Goal: Task Accomplishment & Management: Use online tool/utility

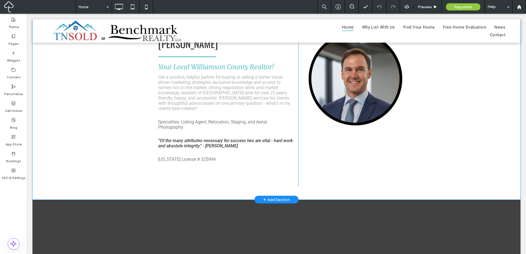
scroll to position [1055, 0]
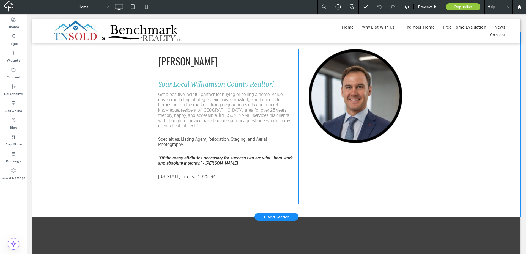
click at [350, 134] on img at bounding box center [356, 96] width 94 height 94
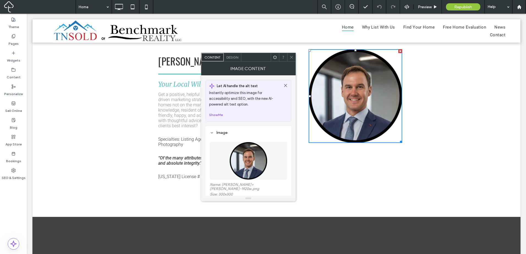
click at [254, 163] on img at bounding box center [249, 161] width 38 height 38
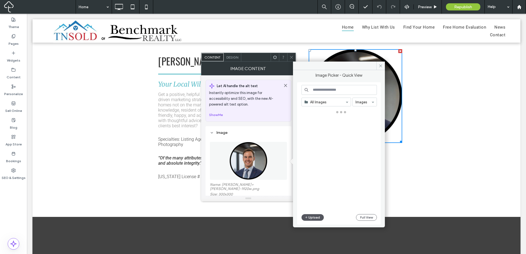
click at [311, 218] on button "Upload" at bounding box center [313, 217] width 23 height 7
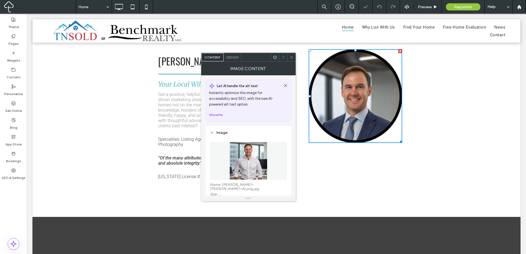
click at [292, 56] on icon at bounding box center [292, 57] width 4 height 4
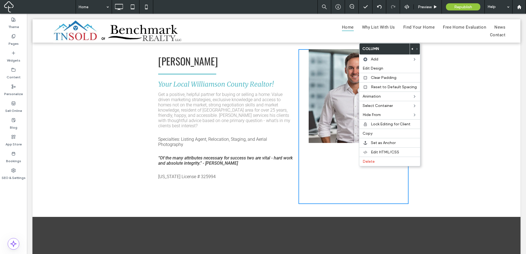
drag, startPoint x: 332, startPoint y: 154, endPoint x: 322, endPoint y: 148, distance: 11.6
click at [331, 154] on div "Click To Paste" at bounding box center [354, 126] width 110 height 155
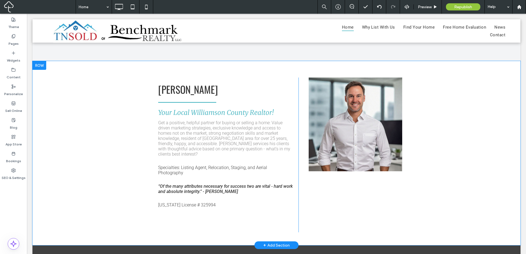
scroll to position [964, 0]
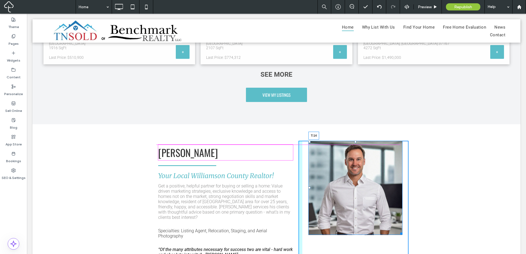
drag, startPoint x: 354, startPoint y: 143, endPoint x: 354, endPoint y: 148, distance: 5.0
click at [354, 148] on div "T:14" at bounding box center [356, 188] width 94 height 94
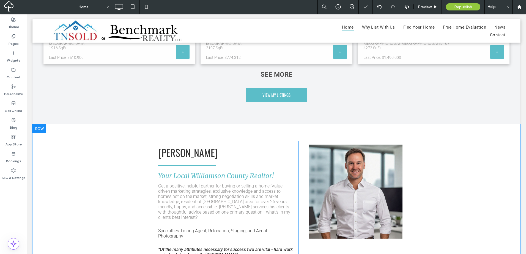
drag, startPoint x: 493, startPoint y: 165, endPoint x: 333, endPoint y: 130, distance: 163.2
click at [464, 153] on div "[PERSON_NAME] Your Local Williamson County Realtor! Get a positive, helpful par…" at bounding box center [276, 216] width 488 height 184
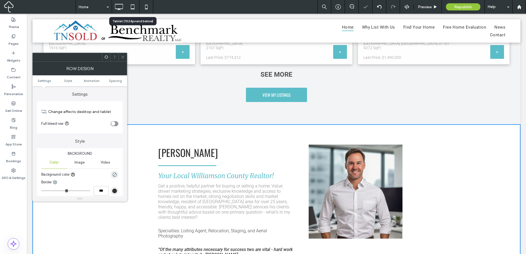
click at [129, 2] on icon at bounding box center [132, 6] width 11 height 11
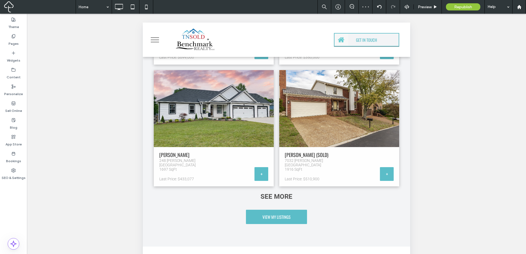
click at [156, 38] on span "menu" at bounding box center [155, 37] width 8 height 1
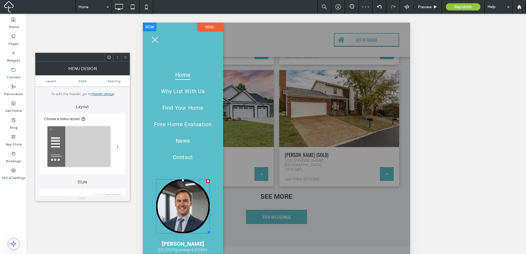
click at [181, 195] on img at bounding box center [183, 206] width 54 height 54
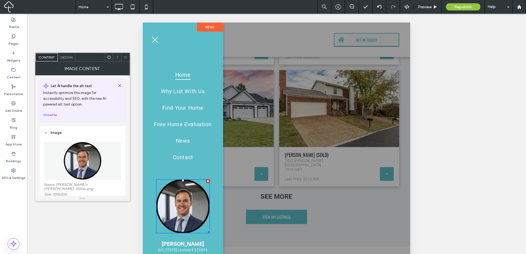
click at [73, 161] on img at bounding box center [83, 161] width 38 height 38
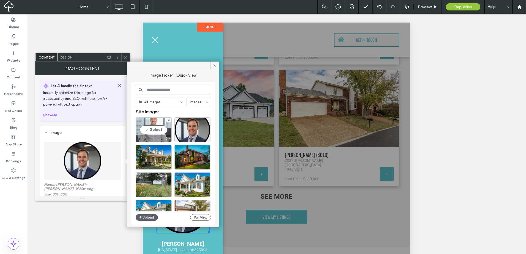
drag, startPoint x: 157, startPoint y: 130, endPoint x: 0, endPoint y: 77, distance: 165.4
click at [157, 130] on div "Select" at bounding box center [154, 130] width 36 height 25
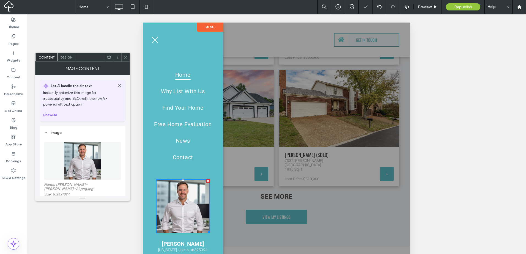
click at [124, 56] on icon at bounding box center [126, 57] width 4 height 4
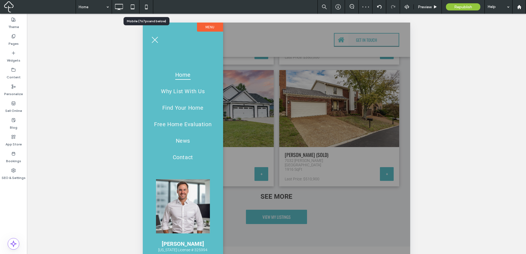
click at [146, 6] on icon at bounding box center [146, 6] width 11 height 11
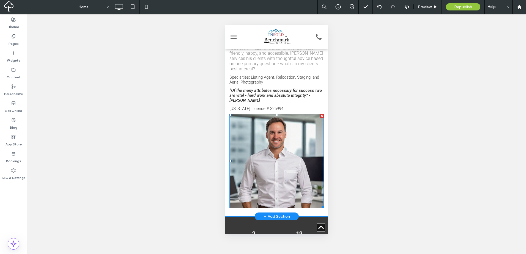
scroll to position [0, 0]
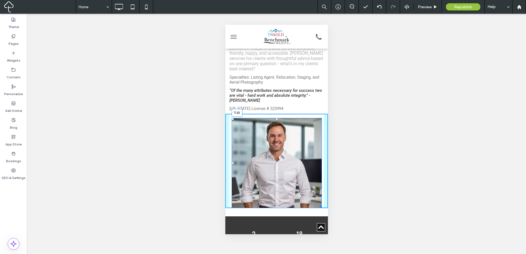
drag, startPoint x: 274, startPoint y: 117, endPoint x: 275, endPoint y: 121, distance: 4.2
click at [276, 120] on div at bounding box center [277, 119] width 2 height 2
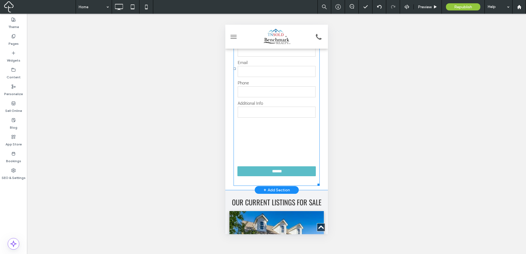
scroll to position [229, 0]
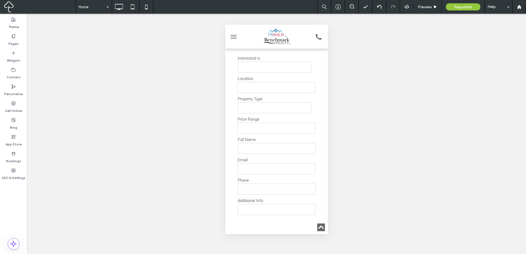
click at [233, 39] on span "menu" at bounding box center [233, 38] width 6 height 1
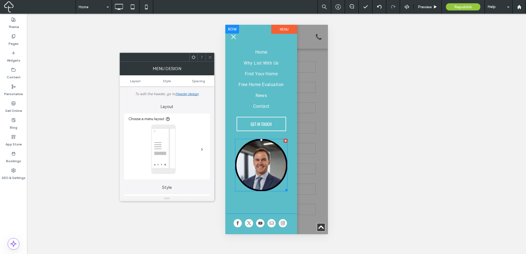
click at [265, 143] on img at bounding box center [261, 165] width 53 height 53
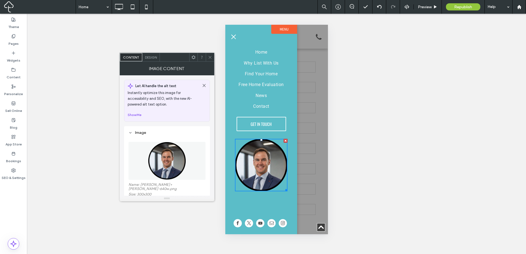
click at [183, 156] on img at bounding box center [167, 161] width 38 height 38
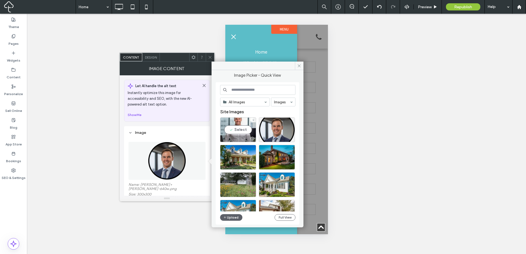
click at [237, 131] on div "Select" at bounding box center [238, 130] width 36 height 25
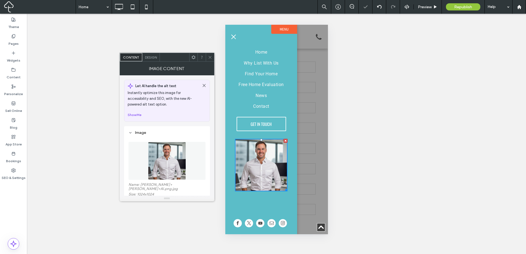
click at [207, 58] on div at bounding box center [210, 57] width 8 height 8
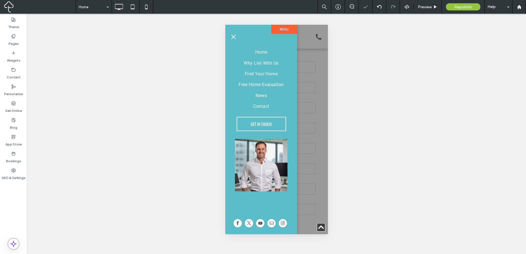
drag, startPoint x: 321, startPoint y: 131, endPoint x: 325, endPoint y: 122, distance: 9.9
click at [320, 131] on div at bounding box center [276, 130] width 103 height 210
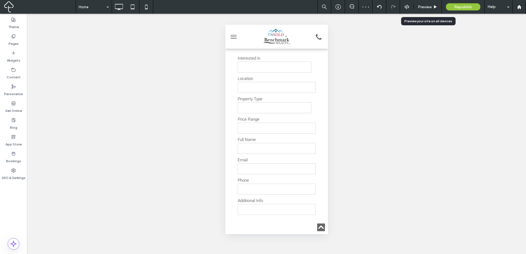
click at [419, 6] on span "Preview" at bounding box center [425, 7] width 14 height 5
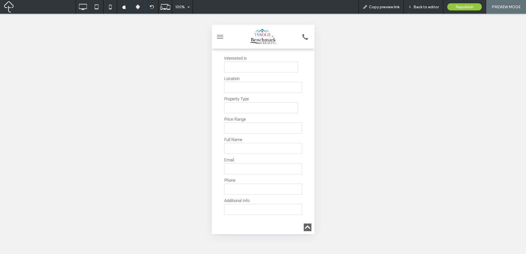
click at [390, 8] on span "Copy preview link" at bounding box center [384, 7] width 31 height 5
click at [86, 8] on icon at bounding box center [82, 6] width 11 height 11
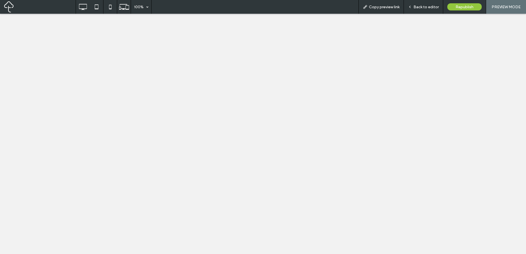
click at [80, 11] on div "100% Copy preview link Back to editor Republish PREVIEW MODE Site Comments Team…" at bounding box center [263, 127] width 526 height 254
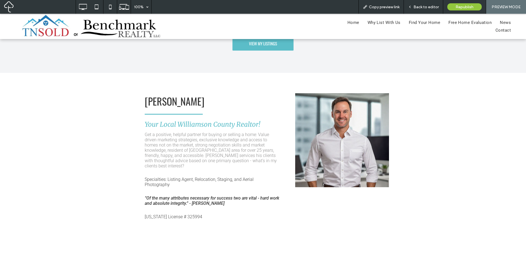
click at [327, 201] on div "Click To Paste" at bounding box center [340, 166] width 110 height 155
drag, startPoint x: 431, startPoint y: 9, endPoint x: 410, endPoint y: 34, distance: 32.5
click at [431, 9] on span "Back to editor" at bounding box center [426, 7] width 25 height 5
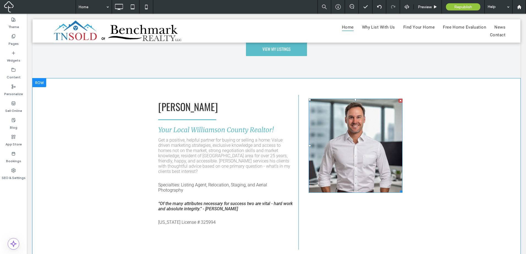
drag, startPoint x: 369, startPoint y: 126, endPoint x: 333, endPoint y: 123, distance: 36.2
click at [369, 127] on img at bounding box center [356, 146] width 94 height 94
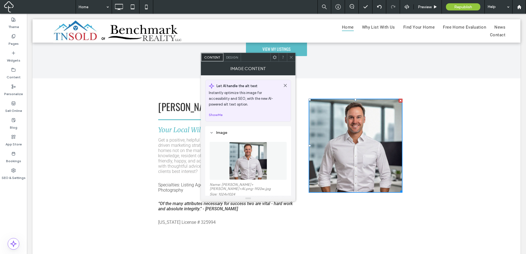
click at [233, 56] on span "Design" at bounding box center [232, 57] width 12 height 4
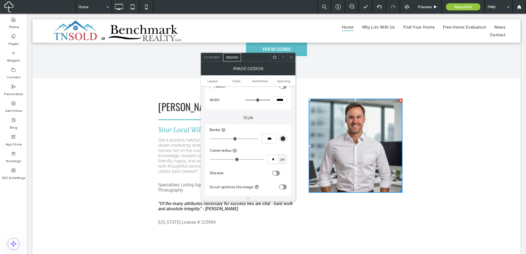
scroll to position [92, 0]
drag, startPoint x: 235, startPoint y: 152, endPoint x: 244, endPoint y: 155, distance: 10.0
click at [235, 152] on use at bounding box center [235, 151] width 4 height 4
click at [254, 164] on span "All corners" at bounding box center [252, 163] width 17 height 6
click at [273, 160] on input "*" at bounding box center [273, 160] width 11 height 10
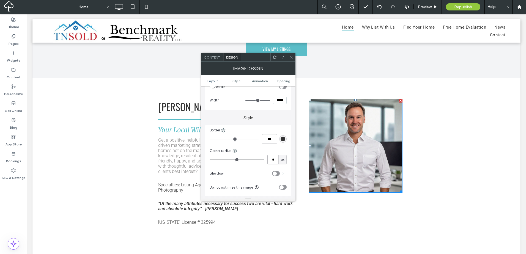
click at [270, 160] on input "*" at bounding box center [273, 160] width 11 height 10
type input "***"
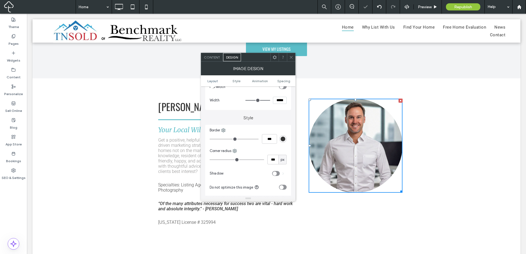
click at [277, 173] on div "toggle" at bounding box center [276, 173] width 8 height 5
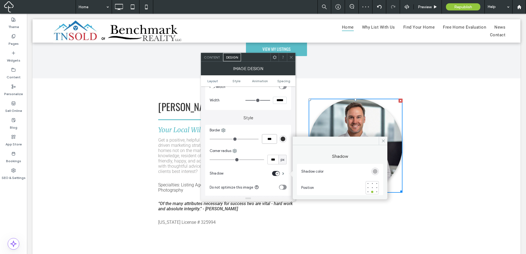
click at [269, 140] on input "***" at bounding box center [269, 139] width 15 height 10
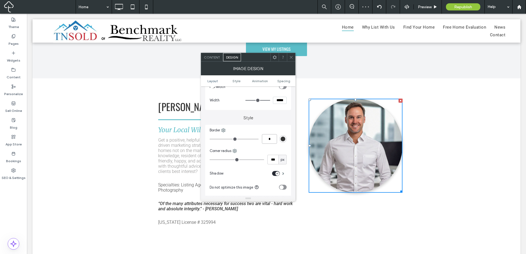
type input "*"
type input "***"
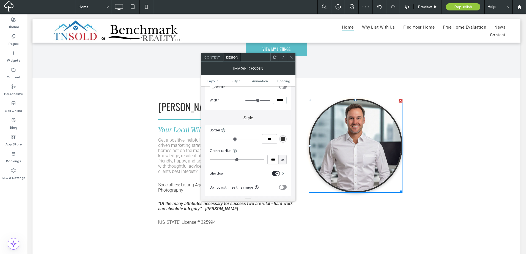
click at [271, 146] on div "Border *** Corner radius *** px Shadow Do not optimize this image Hover effect …" at bounding box center [248, 189] width 86 height 129
click at [281, 139] on div "rgb(51, 51, 51)" at bounding box center [283, 139] width 5 height 5
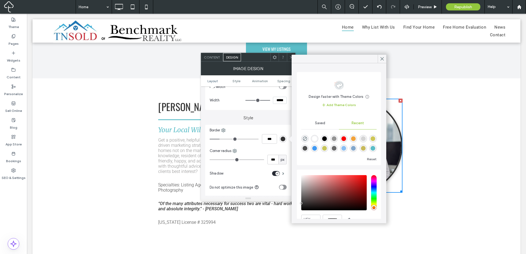
click at [337, 140] on div "rgba(148, 148, 148, 1)" at bounding box center [334, 139] width 5 height 5
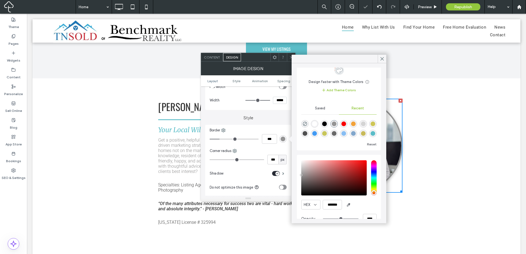
scroll to position [26, 0]
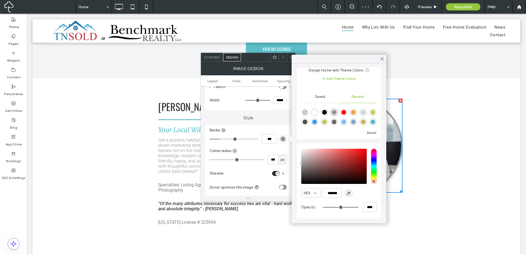
click at [350, 197] on span "button" at bounding box center [348, 193] width 9 height 9
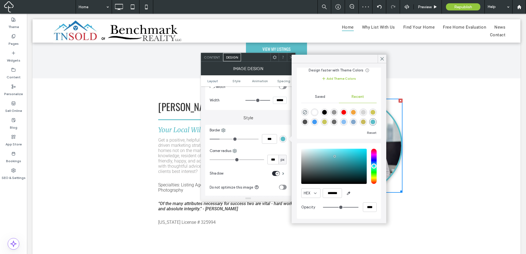
type input "*******"
click at [286, 55] on div at bounding box center [283, 57] width 8 height 8
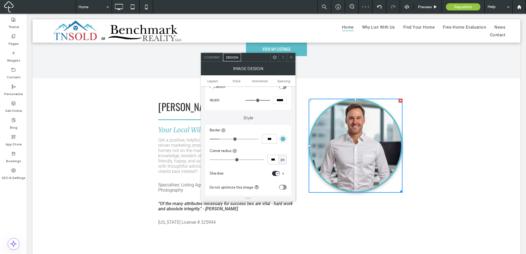
drag, startPoint x: 290, startPoint y: 55, endPoint x: 282, endPoint y: 51, distance: 8.8
click at [290, 55] on icon at bounding box center [291, 57] width 4 height 4
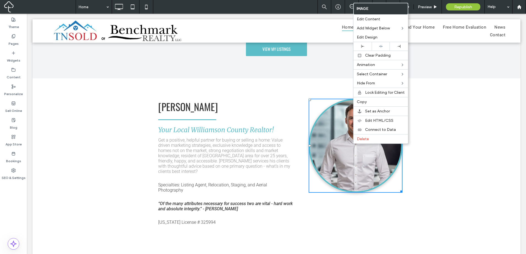
drag, startPoint x: 373, startPoint y: 102, endPoint x: 319, endPoint y: 88, distance: 56.3
click at [372, 102] on label "Copy" at bounding box center [381, 102] width 48 height 5
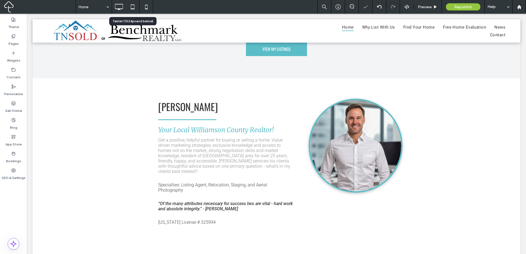
click at [137, 8] on icon at bounding box center [132, 6] width 11 height 11
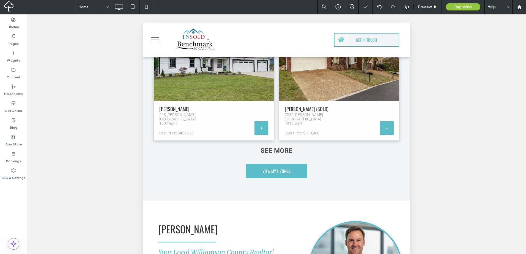
click at [157, 37] on button "menu" at bounding box center [155, 40] width 14 height 14
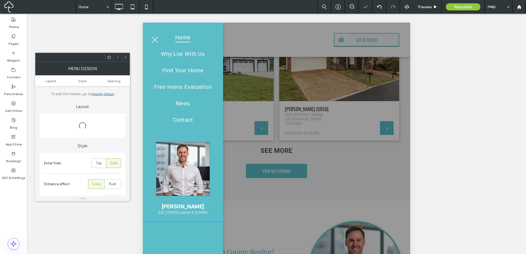
scroll to position [45, 0]
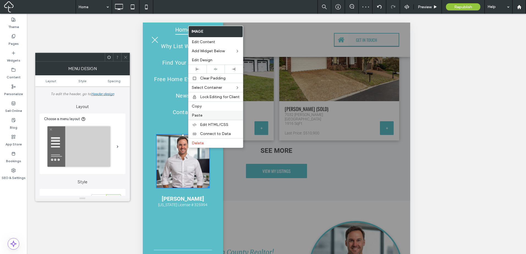
click at [215, 117] on label "Paste" at bounding box center [216, 115] width 48 height 5
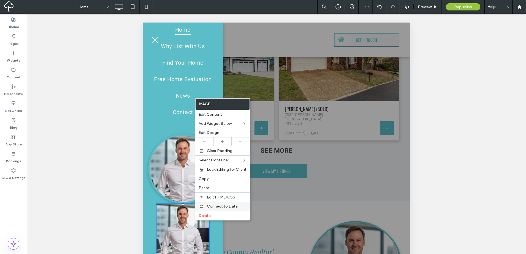
click at [203, 216] on span "Delete" at bounding box center [205, 216] width 12 height 5
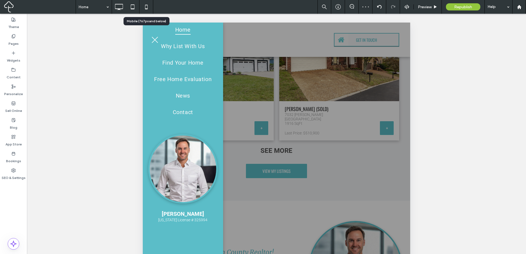
click at [145, 6] on icon at bounding box center [146, 6] width 11 height 11
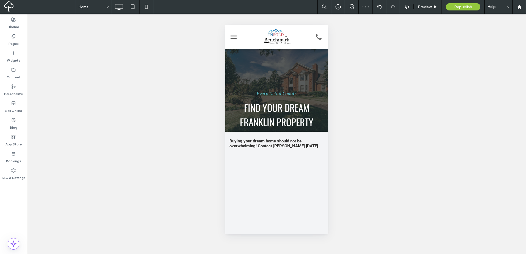
scroll to position [0, 0]
click at [234, 38] on span "menu" at bounding box center [233, 38] width 6 height 1
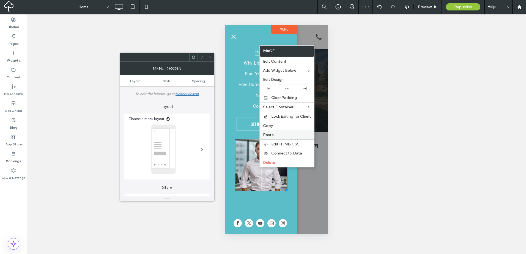
click at [279, 137] on label "Paste" at bounding box center [287, 135] width 48 height 5
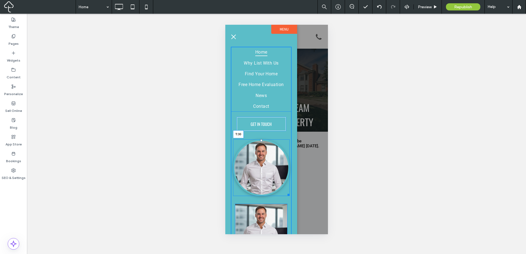
drag, startPoint x: 258, startPoint y: 135, endPoint x: 259, endPoint y: 143, distance: 8.3
click at [259, 143] on div "T:30" at bounding box center [261, 168] width 57 height 57
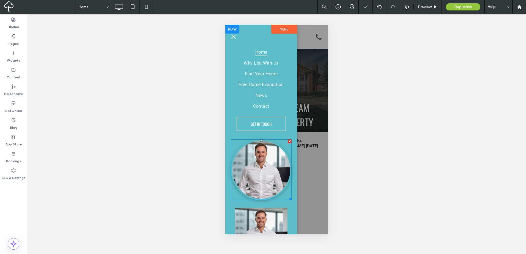
click at [268, 154] on img at bounding box center [261, 170] width 61 height 61
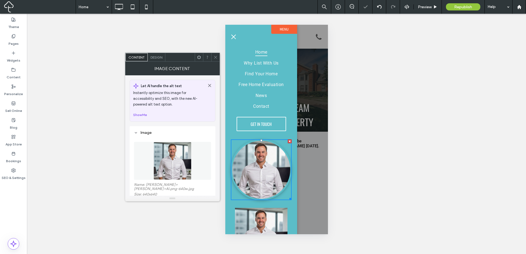
click at [155, 58] on span "Design" at bounding box center [157, 57] width 12 height 4
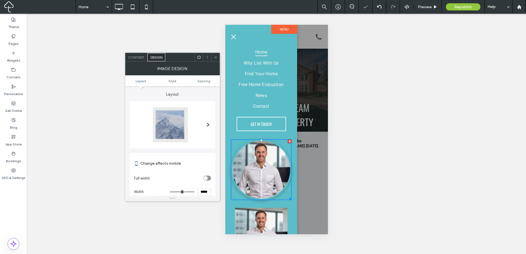
type input "***"
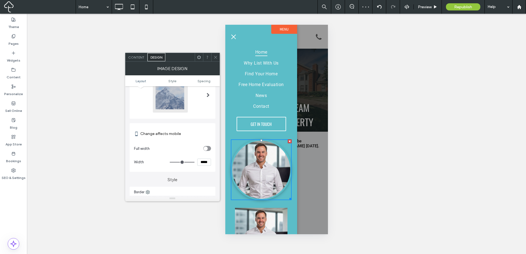
scroll to position [92, 0]
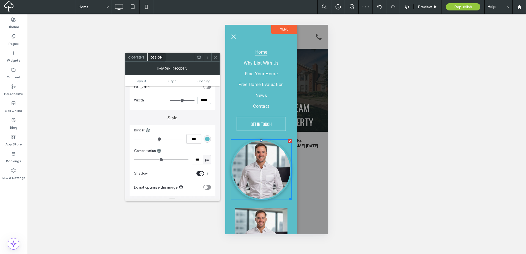
click at [208, 140] on div "rgb(91, 189, 200)" at bounding box center [207, 139] width 5 height 5
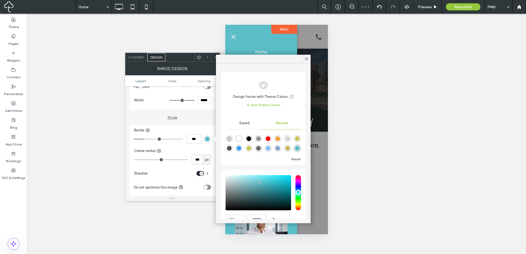
drag, startPoint x: 240, startPoint y: 139, endPoint x: 239, endPoint y: 137, distance: 2.9
click at [240, 139] on div "rgba(255, 255, 255, 1)" at bounding box center [239, 139] width 5 height 5
type input "*******"
drag, startPoint x: 214, startPoint y: 59, endPoint x: 221, endPoint y: 61, distance: 7.3
click at [214, 58] on icon at bounding box center [216, 57] width 4 height 4
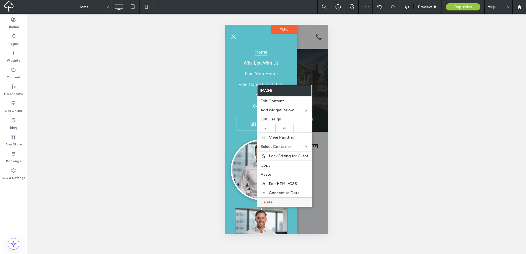
click at [278, 205] on div "Delete" at bounding box center [284, 202] width 55 height 9
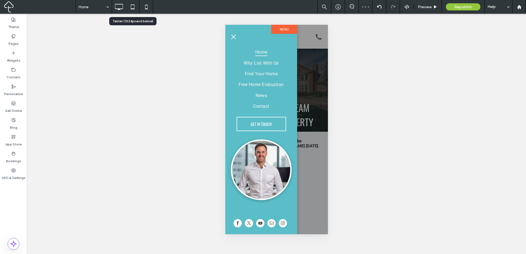
click at [132, 7] on icon at bounding box center [132, 6] width 11 height 11
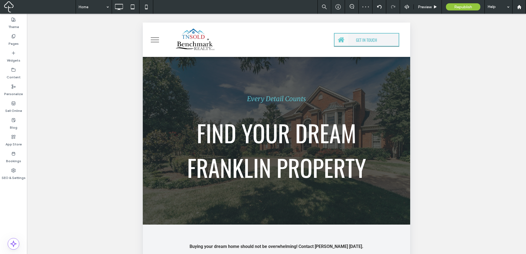
click at [152, 37] on button "menu" at bounding box center [155, 40] width 14 height 14
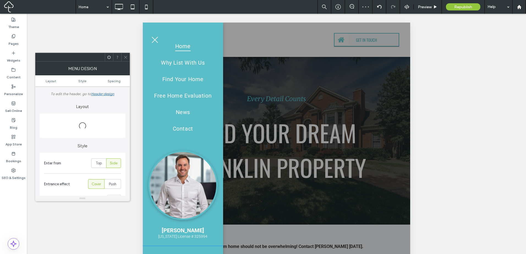
scroll to position [46, 0]
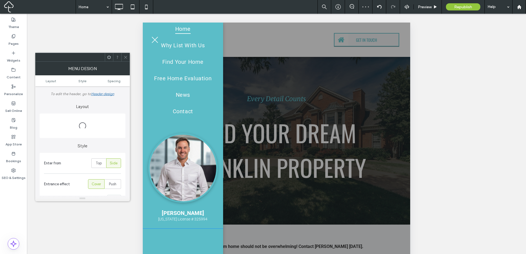
drag, startPoint x: 193, startPoint y: 203, endPoint x: 188, endPoint y: 172, distance: 31.5
click at [193, 201] on div "Home Why List With Us Find Your Home Free Home Evaluation News Contact [PERSON_…" at bounding box center [182, 105] width 69 height 240
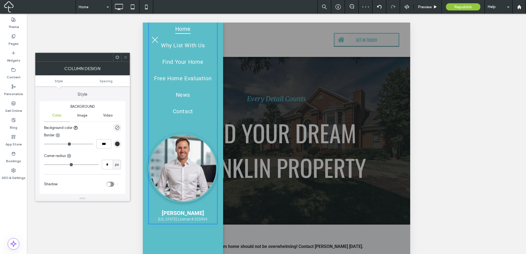
scroll to position [0, 0]
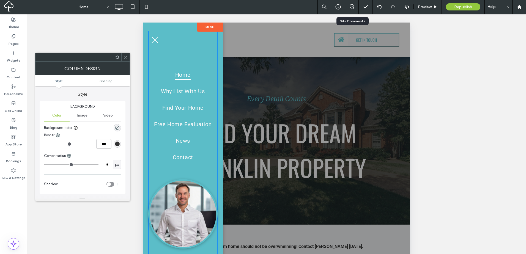
click at [370, 8] on div at bounding box center [365, 7] width 13 height 6
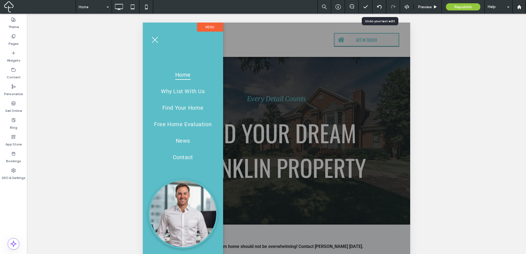
drag, startPoint x: 380, startPoint y: 7, endPoint x: 332, endPoint y: 19, distance: 49.3
click at [380, 7] on icon at bounding box center [379, 7] width 4 height 4
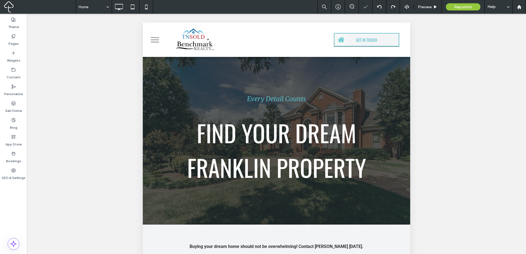
click at [159, 40] on button "menu" at bounding box center [155, 40] width 14 height 14
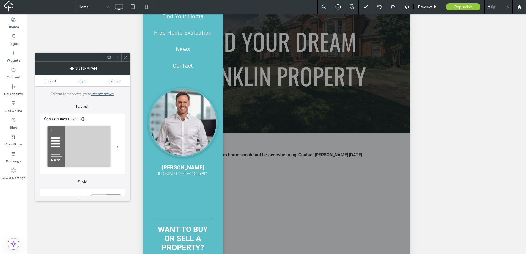
click at [127, 55] on span at bounding box center [126, 57] width 4 height 8
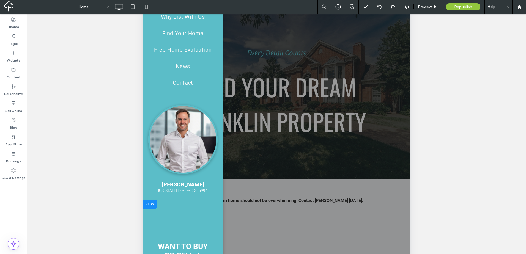
scroll to position [46, 0]
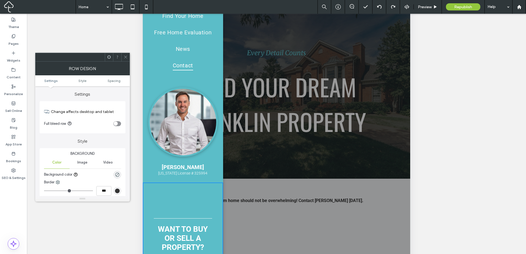
scroll to position [0, 0]
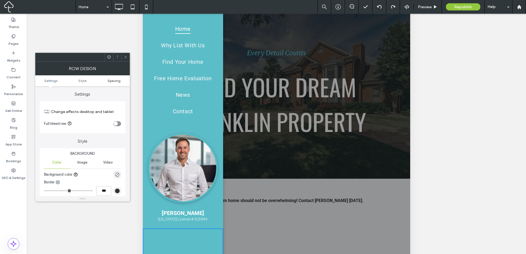
click at [119, 80] on span "Spacing" at bounding box center [114, 81] width 13 height 4
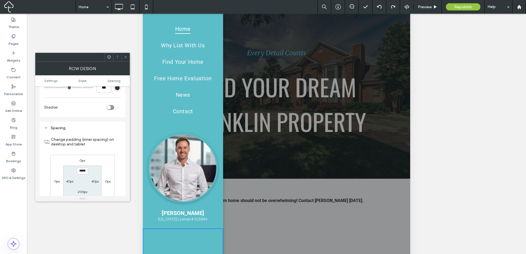
scroll to position [130, 0]
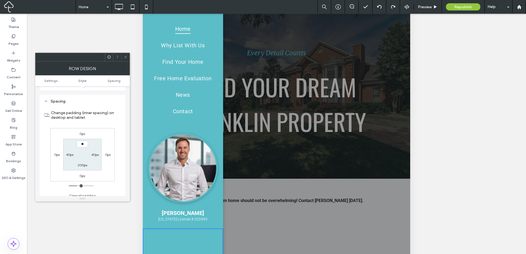
type input "****"
type input "**"
type input "***"
type input "**"
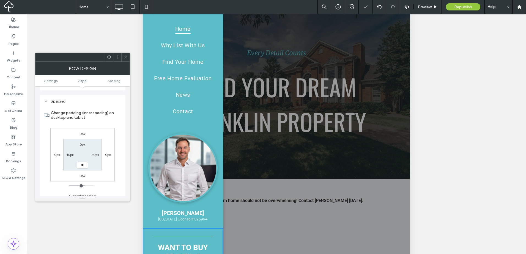
type input "**"
type input "****"
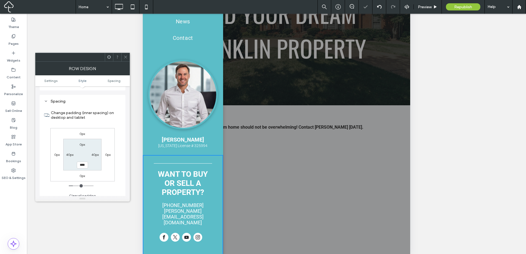
scroll to position [129, 0]
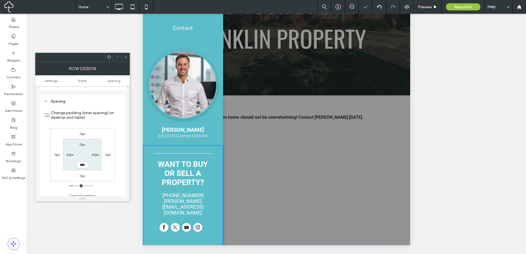
click at [126, 57] on icon at bounding box center [126, 57] width 4 height 4
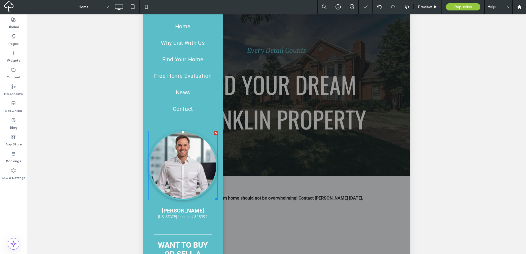
scroll to position [38, 0]
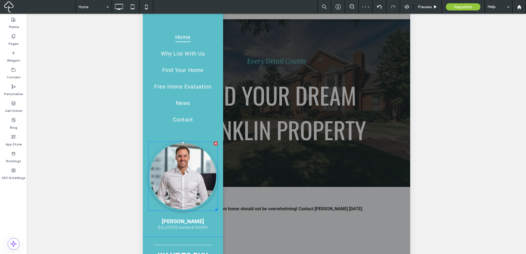
click at [205, 175] on img at bounding box center [182, 176] width 69 height 69
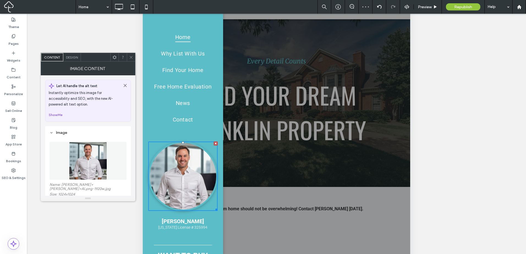
click at [106, 155] on img at bounding box center [88, 161] width 38 height 38
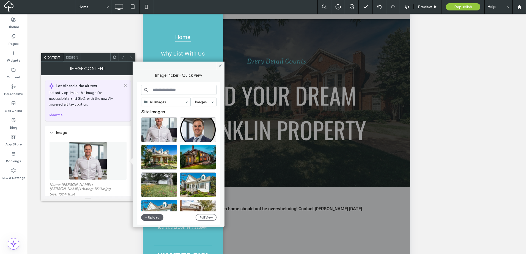
click at [68, 53] on div "Content Design" at bounding box center [88, 57] width 95 height 9
click at [71, 56] on span "Design" at bounding box center [72, 57] width 12 height 4
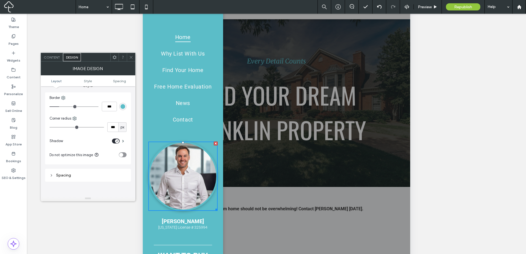
scroll to position [138, 0]
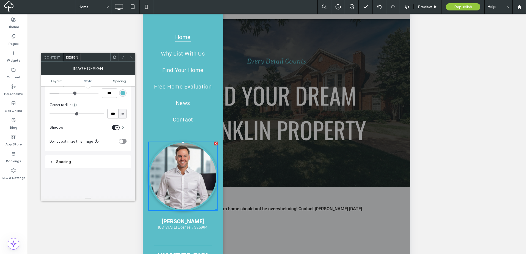
click at [122, 96] on div "rgb(91, 189, 200)" at bounding box center [122, 92] width 7 height 7
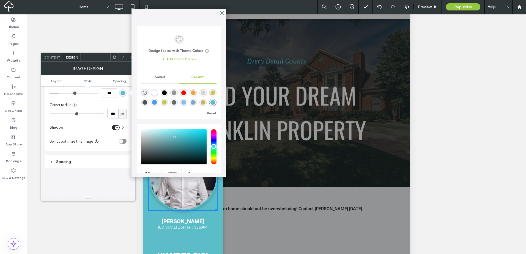
click at [155, 94] on div "rgba(255, 255, 255, 1)" at bounding box center [154, 93] width 5 height 5
type input "*******"
click at [129, 60] on span at bounding box center [131, 57] width 4 height 8
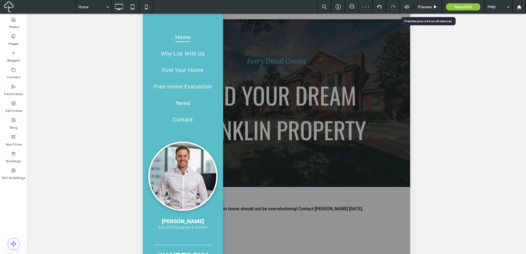
click at [432, 7] on span "Preview" at bounding box center [425, 7] width 14 height 5
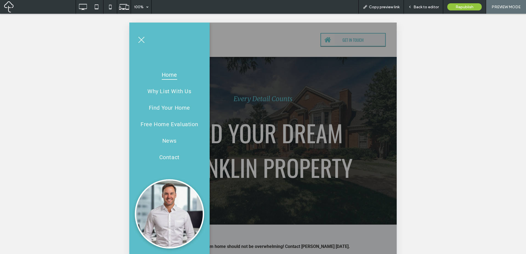
click at [175, 42] on div "Home Why List With Us Find Your Home Free Home Evaluation News Contact [PERSON_…" at bounding box center [169, 151] width 69 height 240
click at [422, 7] on span "Back to editor" at bounding box center [426, 7] width 25 height 5
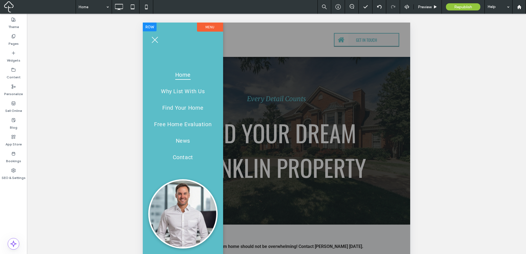
click at [204, 51] on div "Home Why List With Us Find Your Home Free Home Evaluation News Contact [PERSON_…" at bounding box center [182, 151] width 69 height 240
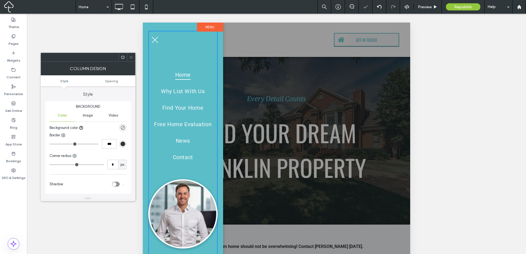
click at [130, 55] on icon at bounding box center [131, 57] width 4 height 4
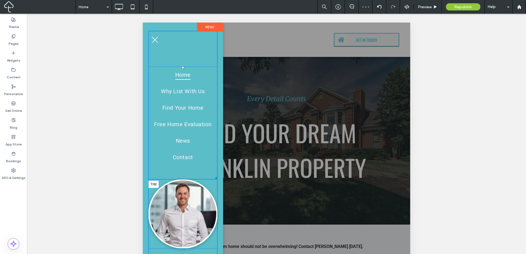
drag, startPoint x: 183, startPoint y: 68, endPoint x: 339, endPoint y: 78, distance: 156.4
click at [185, 67] on nav "Home Why List With Us Find Your Home Free Home Evaluation News Contact T:82" at bounding box center [182, 123] width 69 height 113
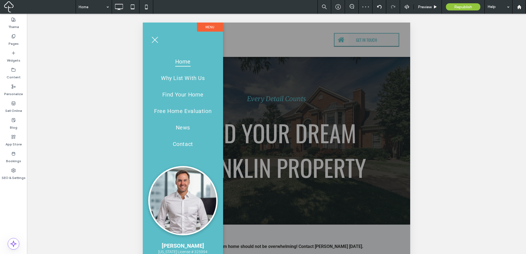
drag, startPoint x: 264, startPoint y: 55, endPoint x: 254, endPoint y: 58, distance: 10.2
click at [264, 55] on div at bounding box center [263, 127] width 526 height 254
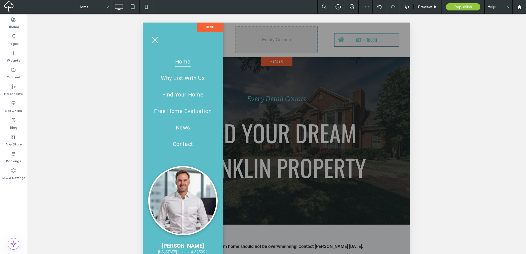
click at [242, 57] on div at bounding box center [277, 199] width 268 height 352
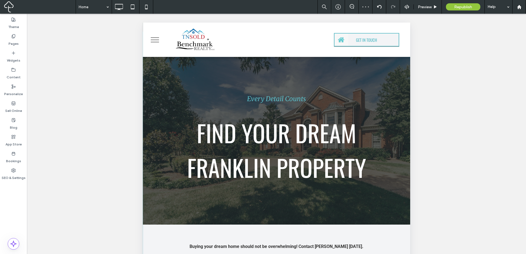
click at [155, 38] on span "menu" at bounding box center [155, 37] width 8 height 1
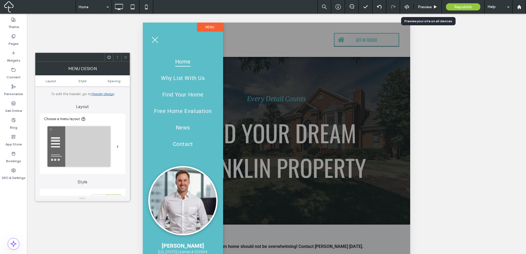
click at [428, 8] on span "Preview" at bounding box center [425, 7] width 14 height 5
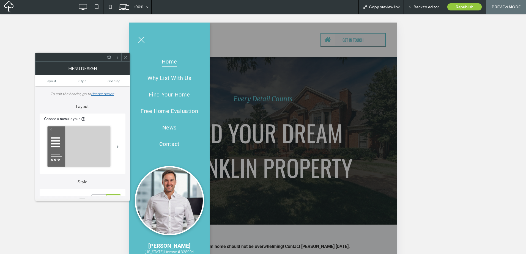
click at [399, 5] on span "Copy preview link" at bounding box center [384, 7] width 31 height 5
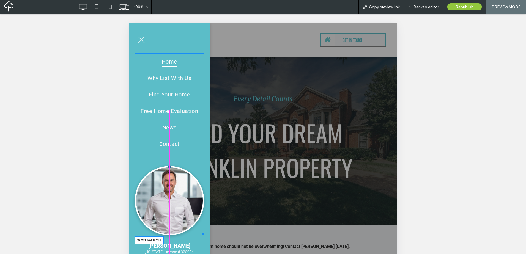
drag, startPoint x: 202, startPoint y: 234, endPoint x: 324, endPoint y: 255, distance: 124.0
click at [199, 230] on div "Home Why List With Us Find Your Home Free Home Evaluation News Contact W:231.59…" at bounding box center [169, 144] width 69 height 227
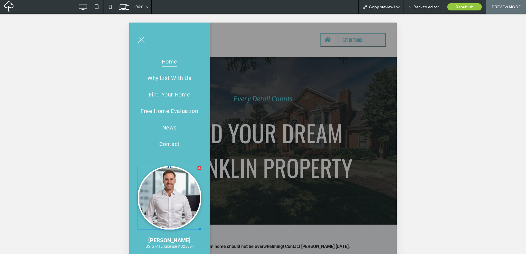
click at [302, 204] on div at bounding box center [263, 199] width 268 height 352
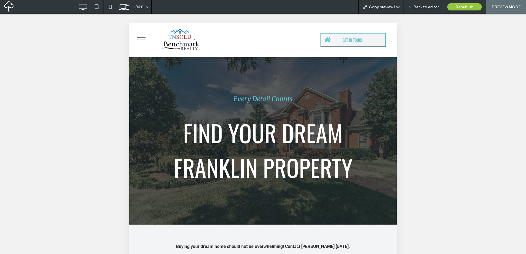
click at [441, 107] on div "Unhide? Yes Unhide? Yes Unhide? Yes Unhide? Yes" at bounding box center [263, 141] width 526 height 254
drag, startPoint x: 407, startPoint y: 79, endPoint x: 404, endPoint y: 86, distance: 7.6
click at [407, 79] on div "Unhide? Yes Unhide? Yes Unhide? Yes Unhide? Yes" at bounding box center [263, 141] width 526 height 254
